Goal: Navigation & Orientation: Go to known website

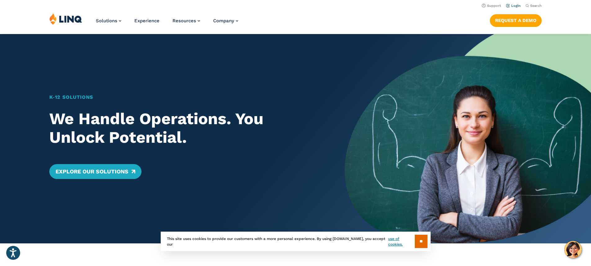
click at [514, 5] on link "Login" at bounding box center [513, 6] width 15 height 4
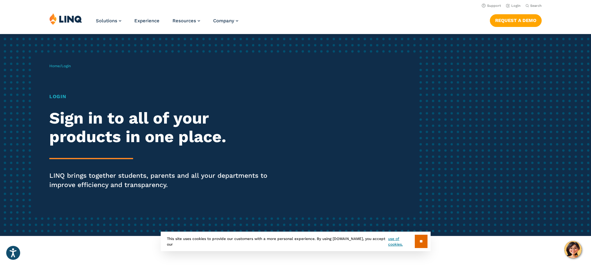
click at [68, 65] on span "Login" at bounding box center [65, 66] width 9 height 4
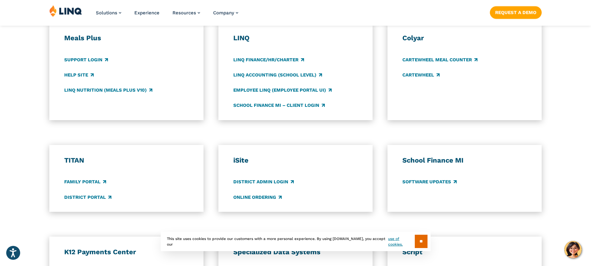
scroll to position [372, 0]
